Goal: Navigation & Orientation: Find specific page/section

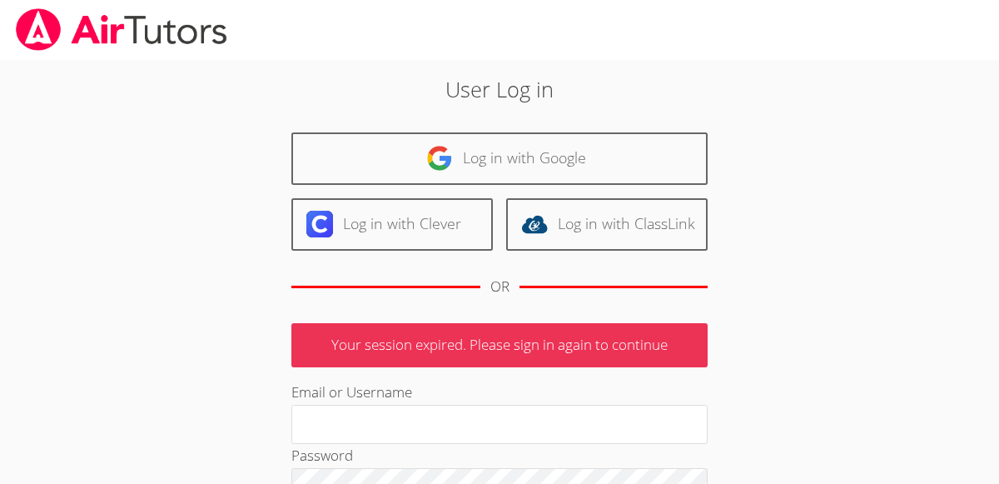
type input "[EMAIL_ADDRESS][DOMAIN_NAME]"
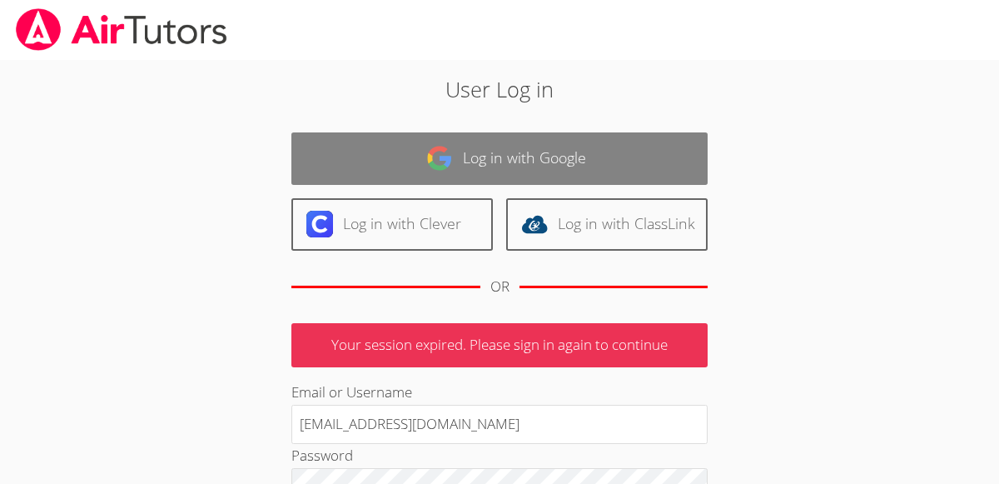
click at [573, 171] on link "Log in with Google" at bounding box center [499, 158] width 416 height 52
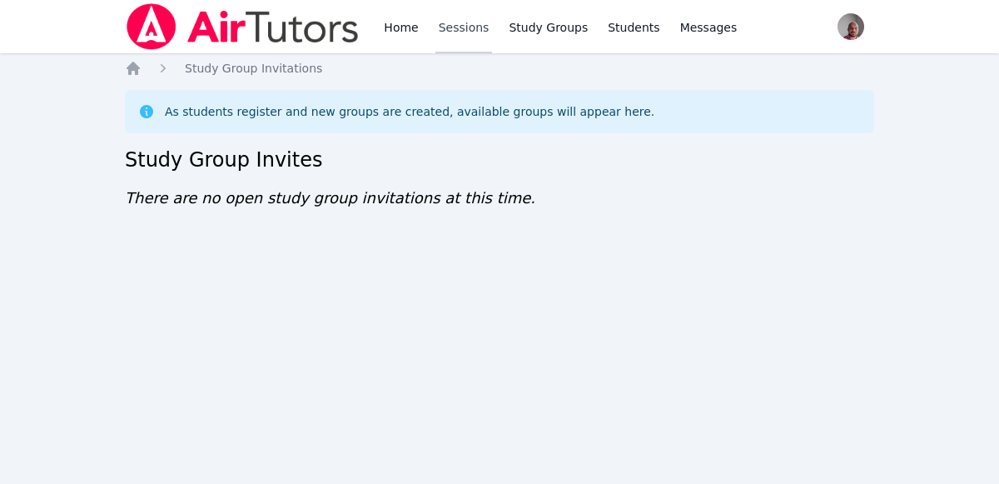
click at [462, 28] on link "Sessions" at bounding box center [463, 26] width 57 height 53
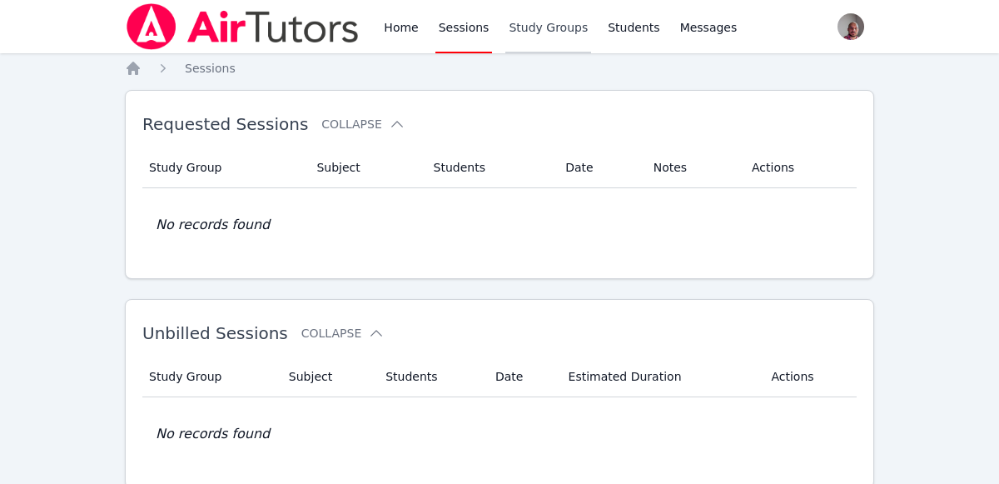
click at [541, 32] on link "Study Groups" at bounding box center [548, 26] width 86 height 53
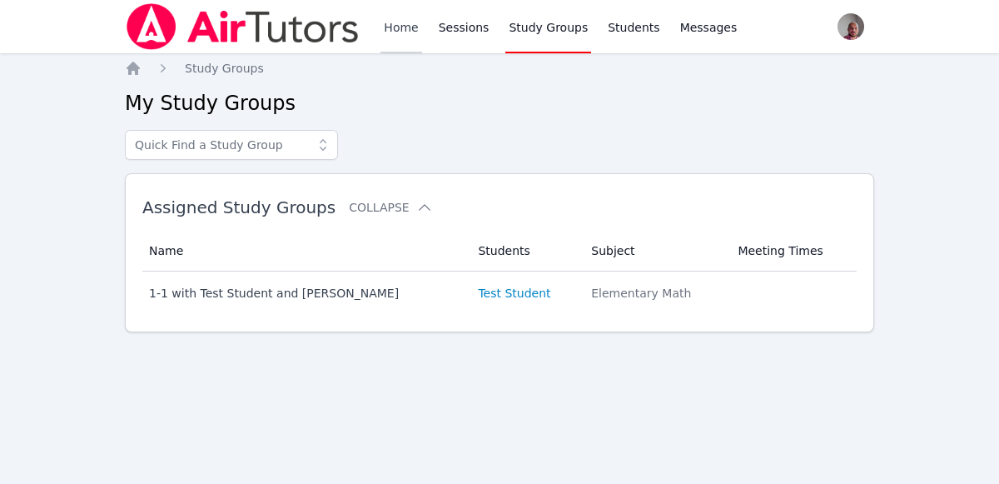
click at [405, 27] on link "Home" at bounding box center [400, 26] width 41 height 53
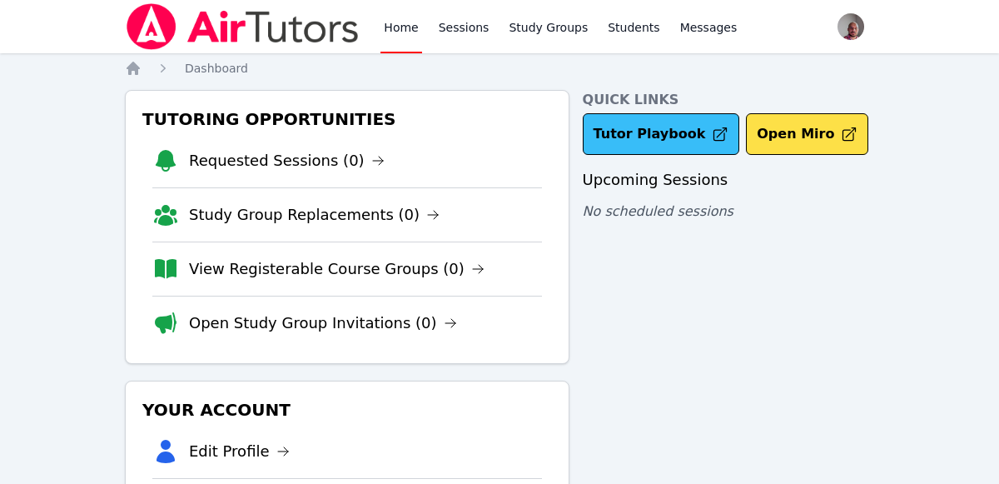
click at [662, 132] on link "Tutor Playbook" at bounding box center [661, 134] width 157 height 42
